Goal: Find contact information: Find contact information

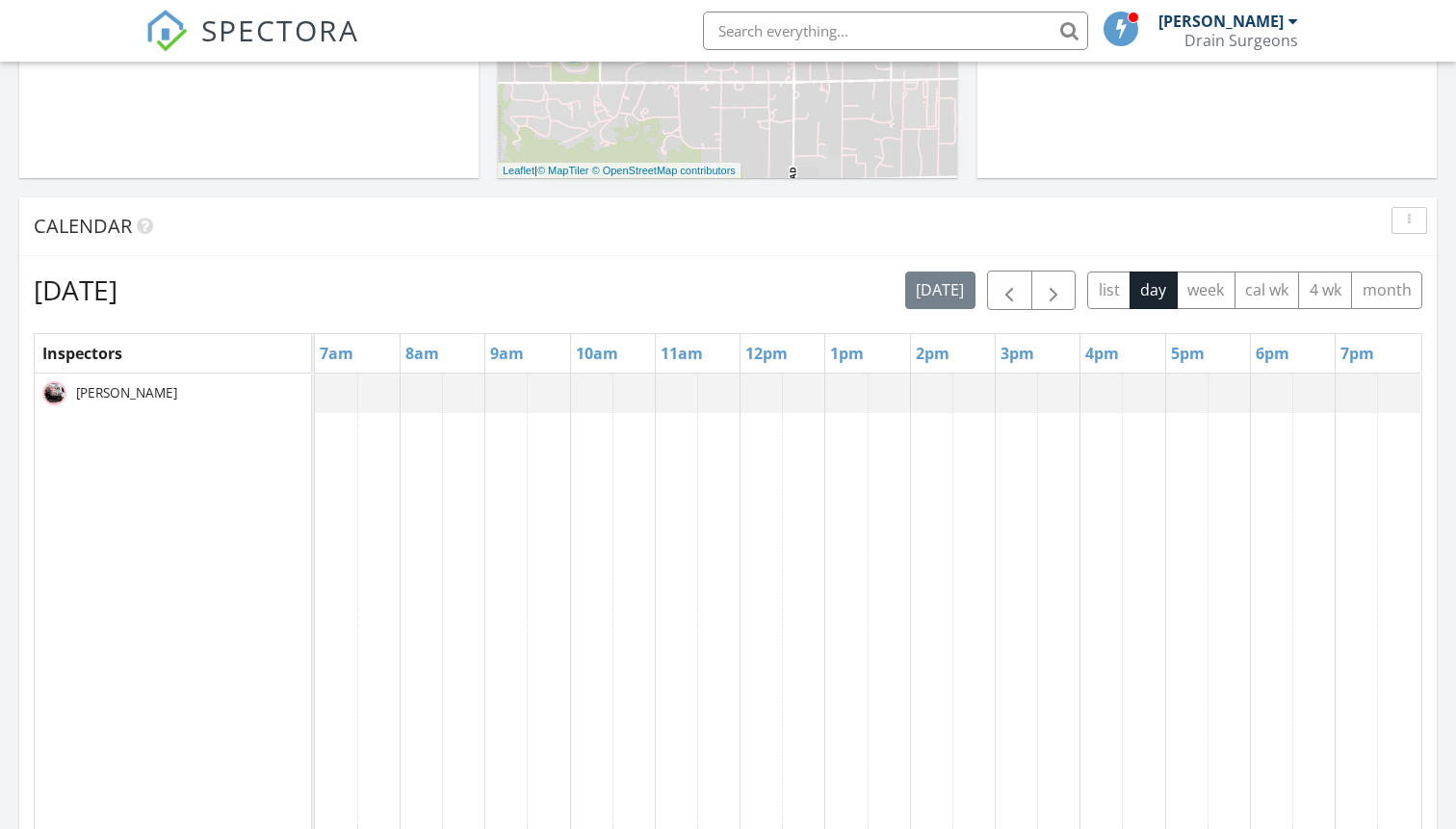
scroll to position [659, 0]
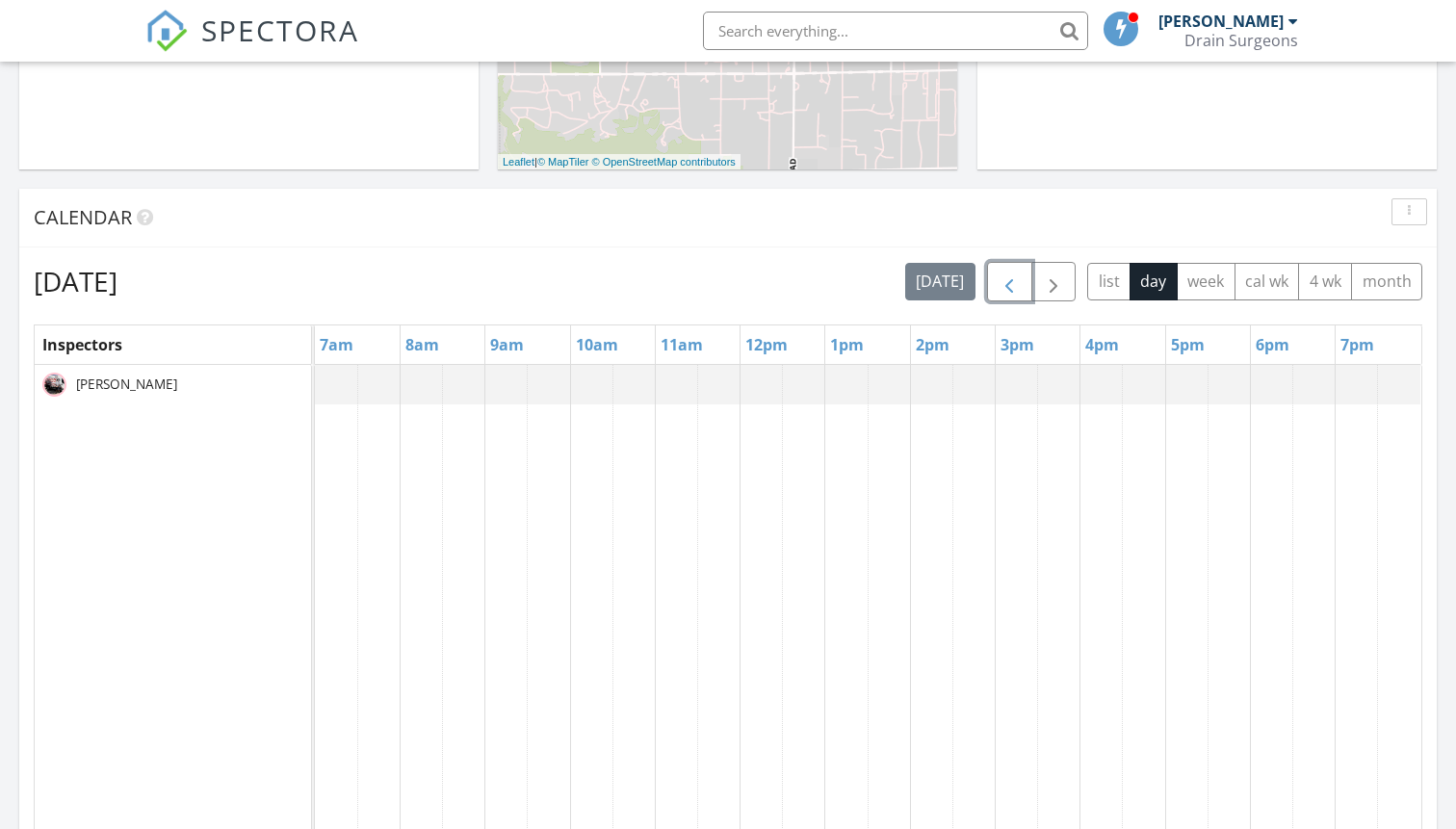
click at [1018, 283] on span "button" at bounding box center [1008, 282] width 23 height 23
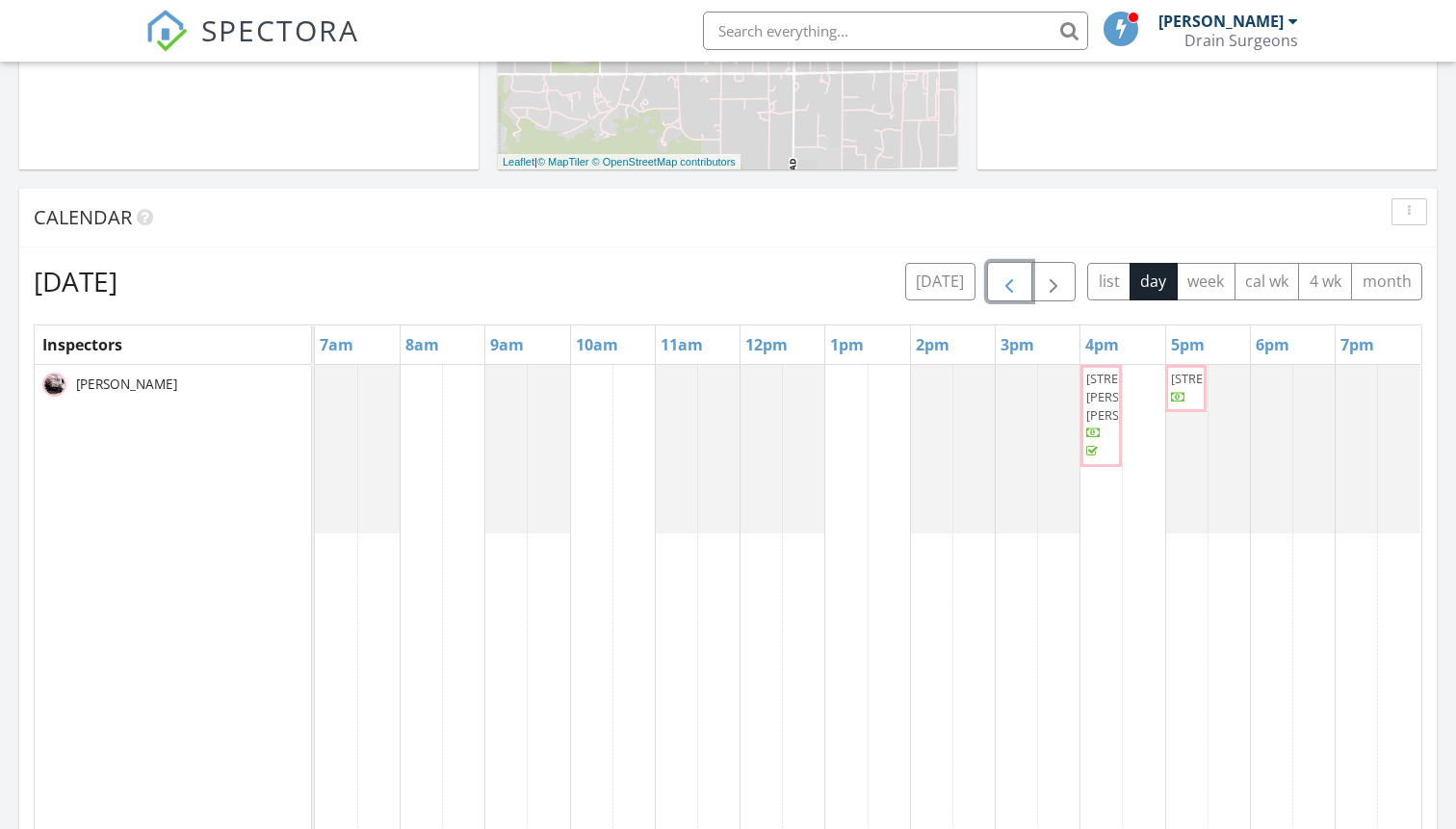
click at [1015, 283] on span "button" at bounding box center [1008, 282] width 23 height 23
click at [680, 425] on span "16868 N Stoneridge Ct, Fountain Hills 85268" at bounding box center [675, 397] width 33 height 56
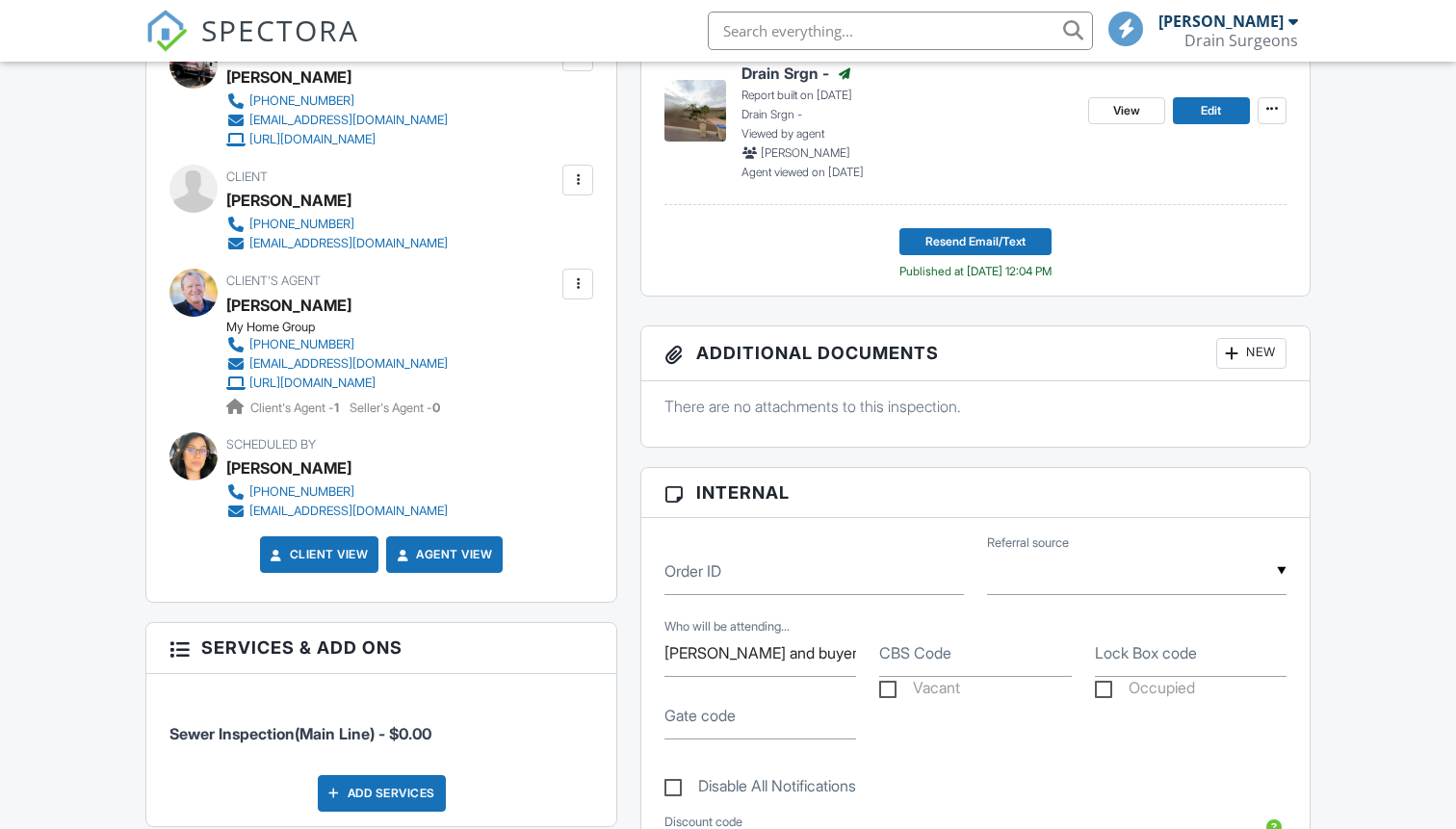
scroll to position [598, 0]
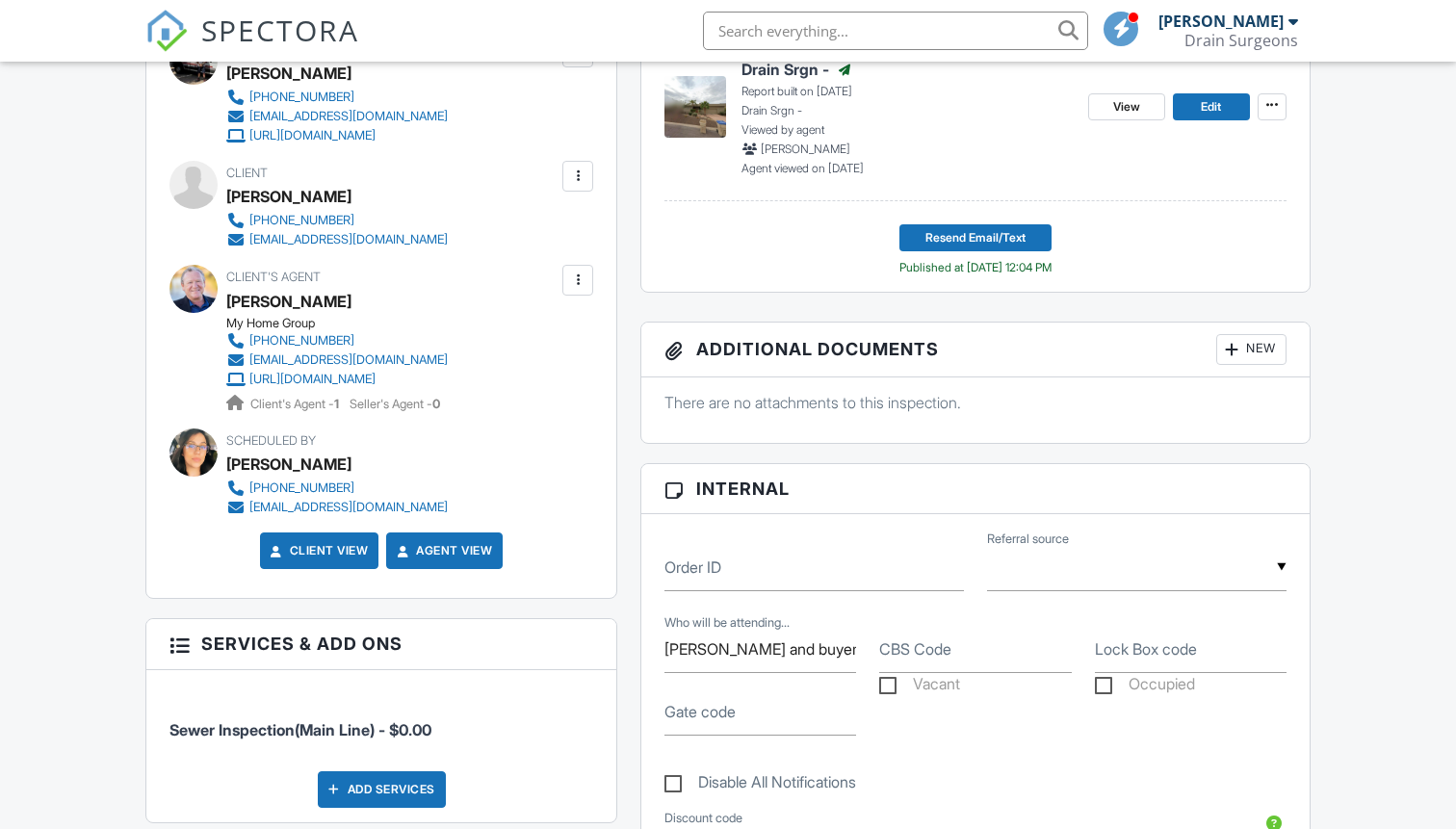
drag, startPoint x: 245, startPoint y: 339, endPoint x: 254, endPoint y: 327, distance: 15.0
drag, startPoint x: 250, startPoint y: 328, endPoint x: 321, endPoint y: 329, distance: 71.0
click at [321, 330] on div "My Home Group" at bounding box center [345, 324] width 237 height 16
click at [247, 335] on link "[PHONE_NUMBER]" at bounding box center [337, 341] width 222 height 20
click at [516, 440] on div "Scheduled By [PERSON_NAME] [PHONE_NUMBER] [EMAIL_ADDRESS][DOMAIN_NAME]" at bounding box center [383, 473] width 314 height 89
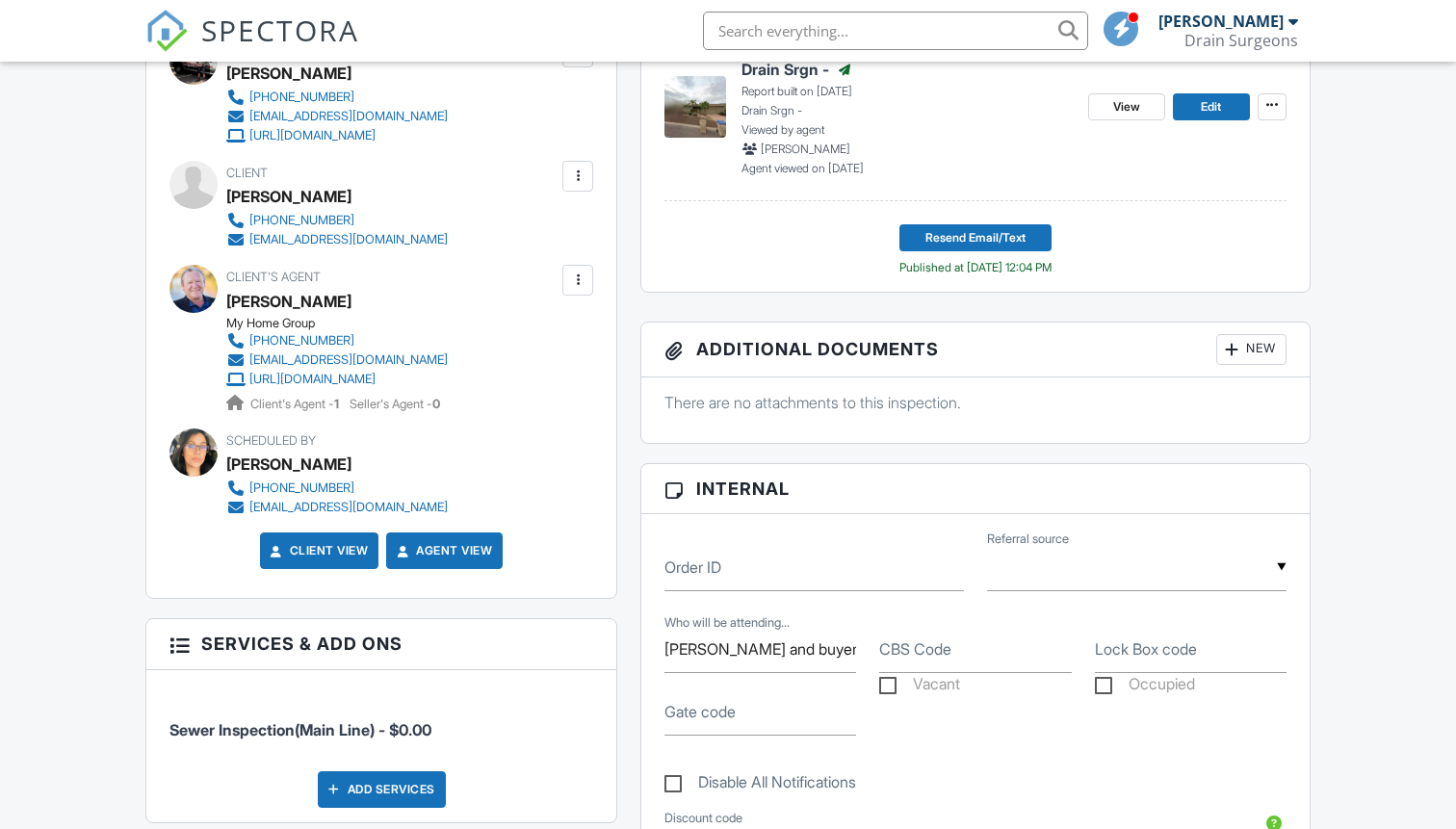
drag, startPoint x: 242, startPoint y: 341, endPoint x: 254, endPoint y: 338, distance: 12.4
drag, startPoint x: 247, startPoint y: 337, endPoint x: 341, endPoint y: 332, distance: 94.1
drag, startPoint x: 342, startPoint y: 333, endPoint x: 285, endPoint y: 338, distance: 57.2
click at [285, 338] on div "[PHONE_NUMBER]" at bounding box center [301, 341] width 105 height 16
copy div "[EMAIL_ADDRESS][DOMAIN_NAME]"
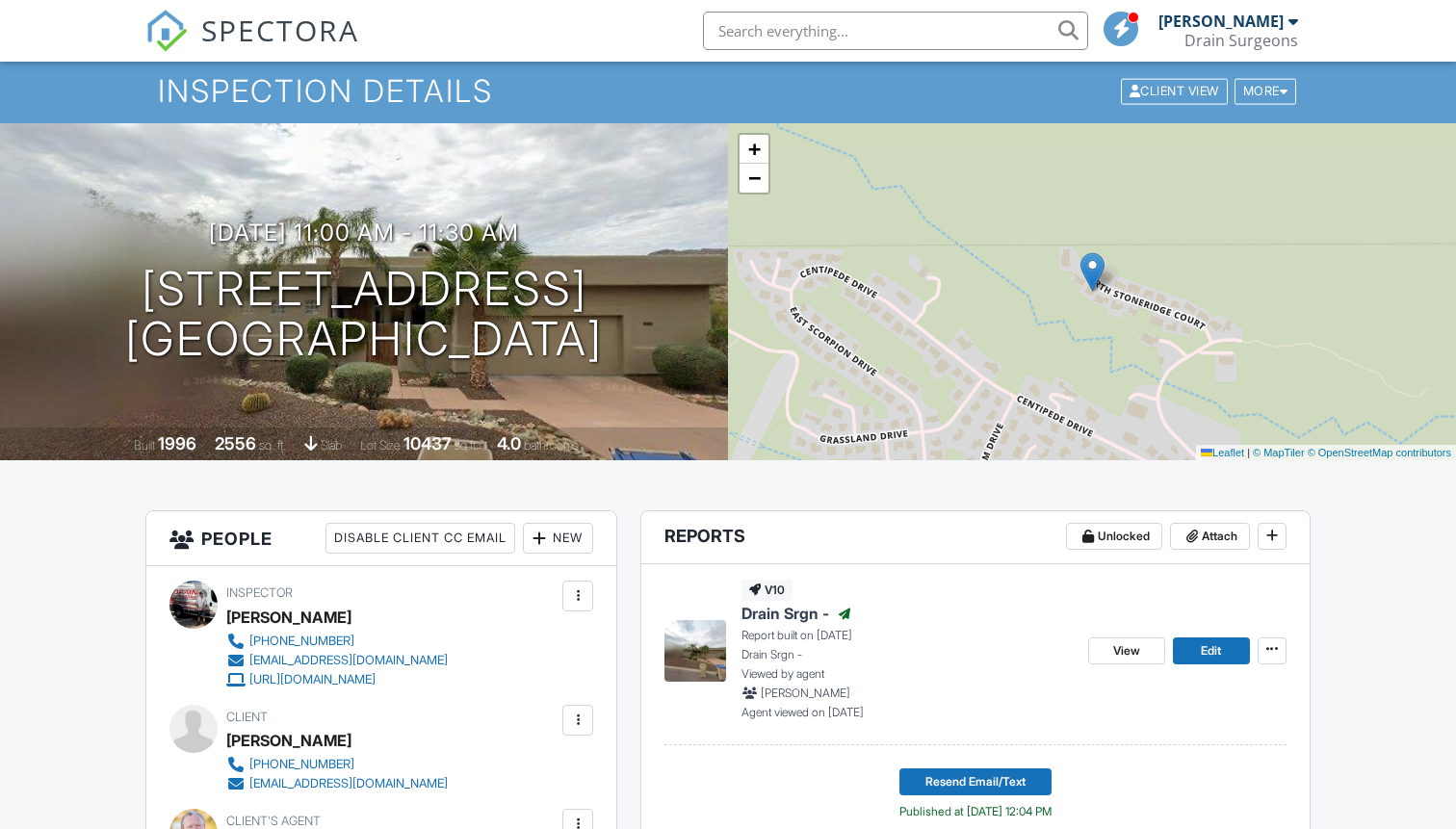
scroll to position [0, 0]
